Goal: Transaction & Acquisition: Download file/media

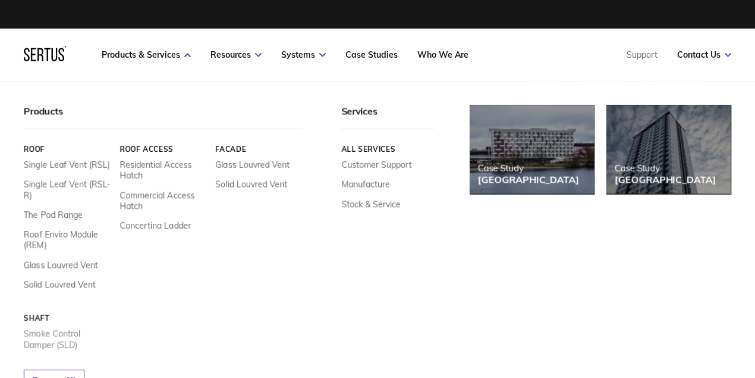
click at [66, 336] on link "Smoke Control Damper (SLD)" at bounding box center [67, 338] width 87 height 21
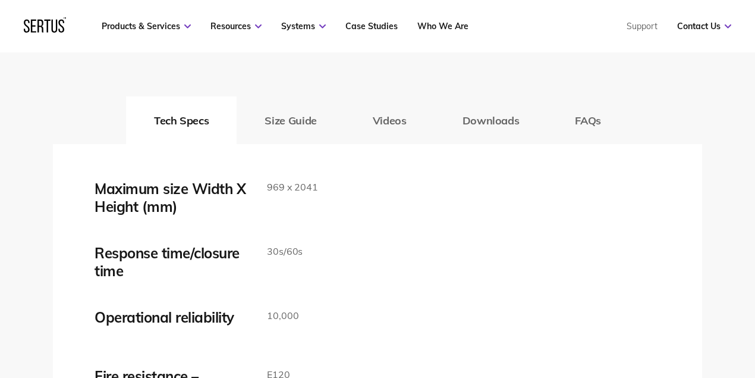
scroll to position [1942, 0]
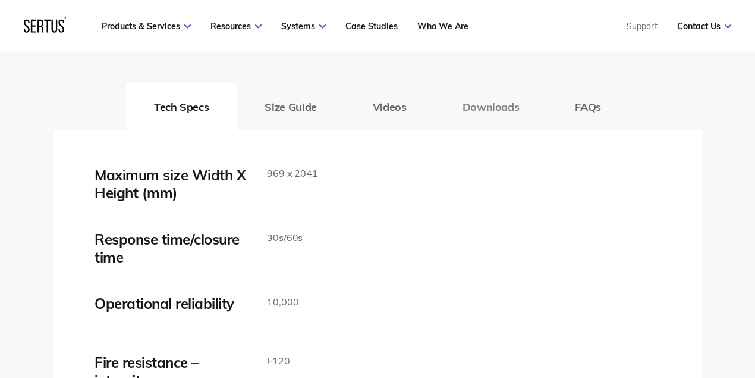
click at [480, 102] on button "Downloads" at bounding box center [491, 107] width 113 height 48
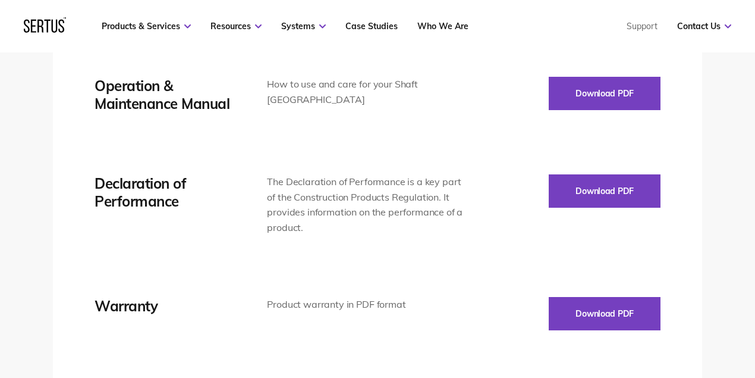
scroll to position [2219, 0]
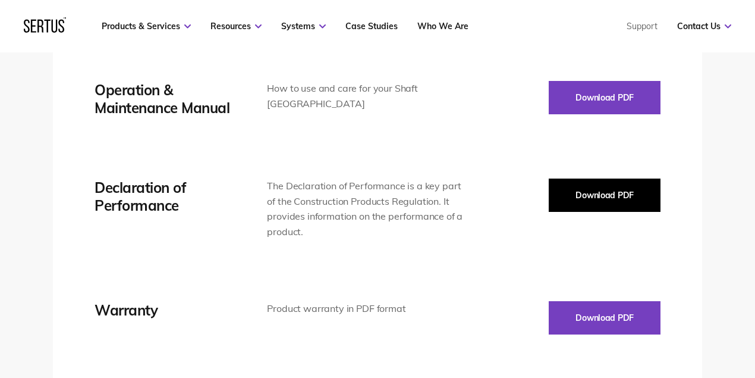
click at [584, 197] on button "Download PDF" at bounding box center [605, 194] width 112 height 33
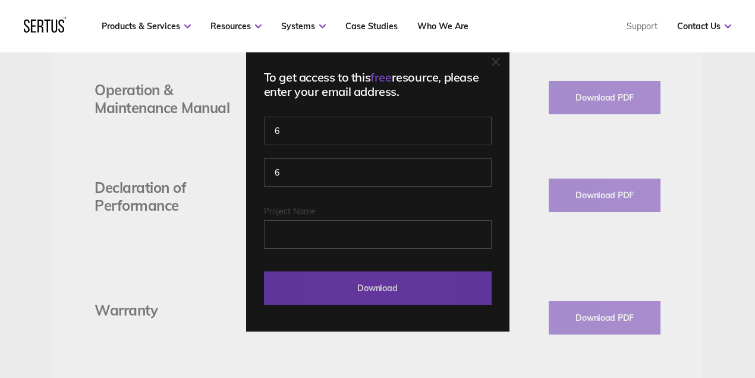
click at [361, 297] on input "Download" at bounding box center [378, 287] width 228 height 33
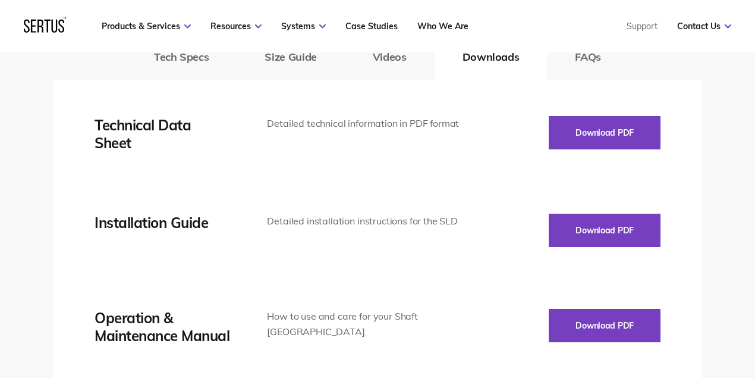
scroll to position [1982, 0]
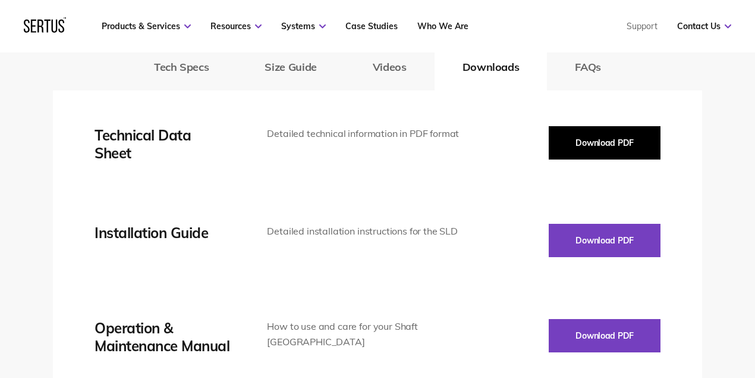
click at [560, 139] on button "Download PDF" at bounding box center [605, 142] width 112 height 33
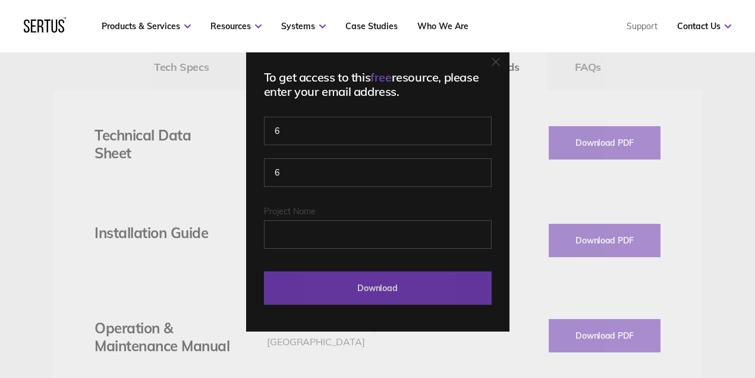
click at [419, 292] on input "Download" at bounding box center [378, 287] width 228 height 33
